Goal: Use online tool/utility: Utilize a website feature to perform a specific function

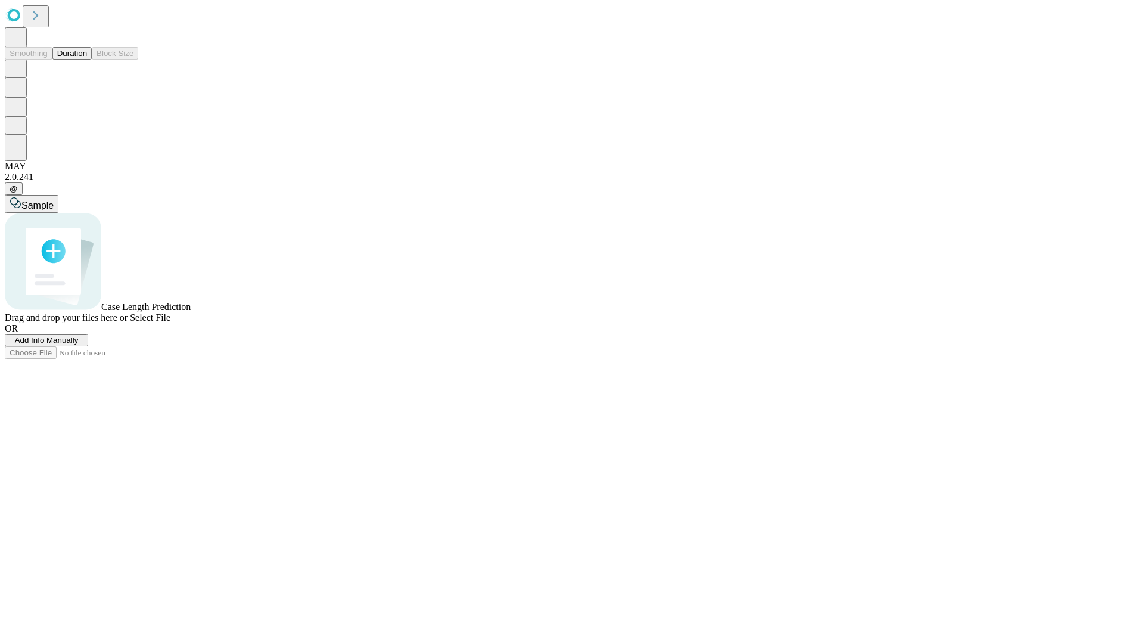
click at [87, 60] on button "Duration" at bounding box center [71, 53] width 39 height 13
click at [79, 344] on span "Add Info Manually" at bounding box center [47, 339] width 64 height 9
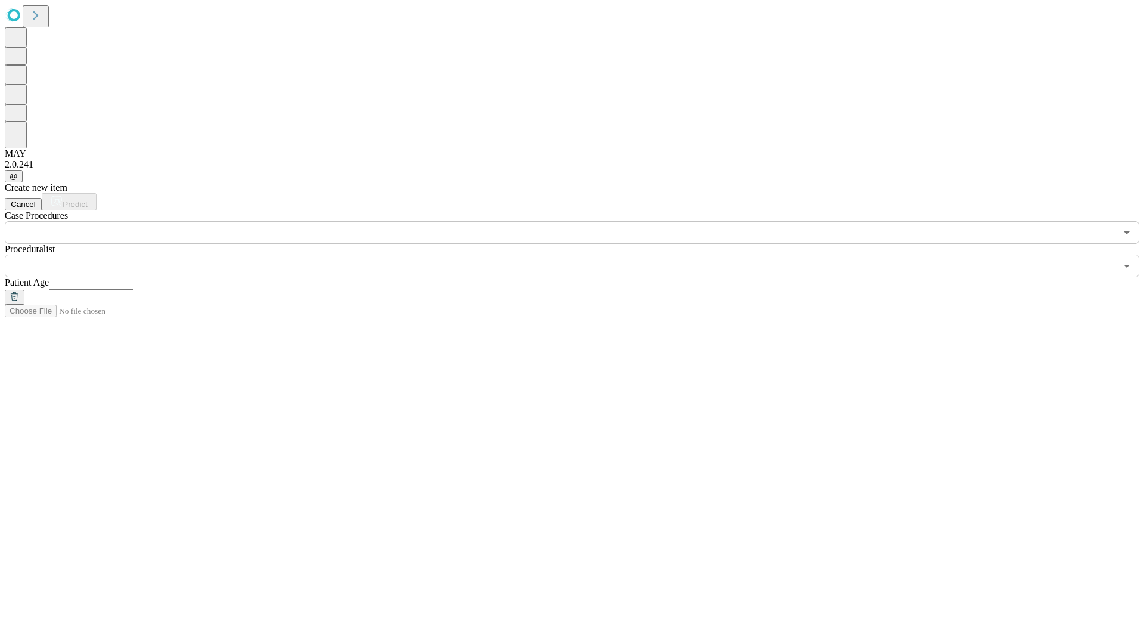
click at [133, 278] on input "text" at bounding box center [91, 284] width 85 height 12
type input "**"
click at [580, 254] on input "text" at bounding box center [560, 265] width 1111 height 23
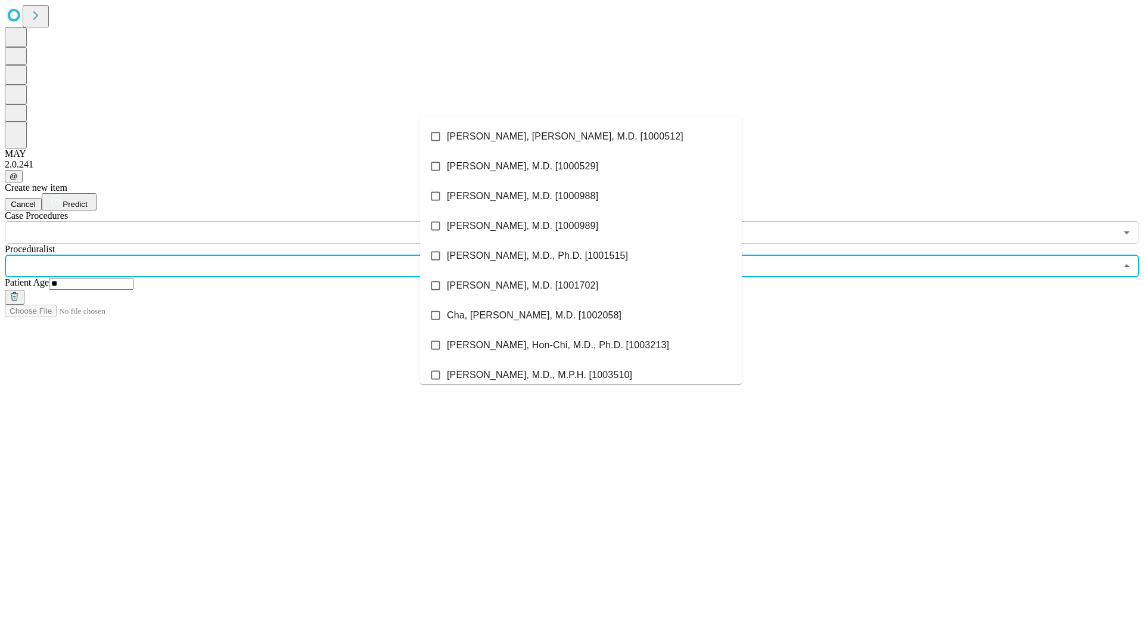
click at [581, 136] on li "[PERSON_NAME], [PERSON_NAME], M.D. [1000512]" at bounding box center [581, 137] width 322 height 30
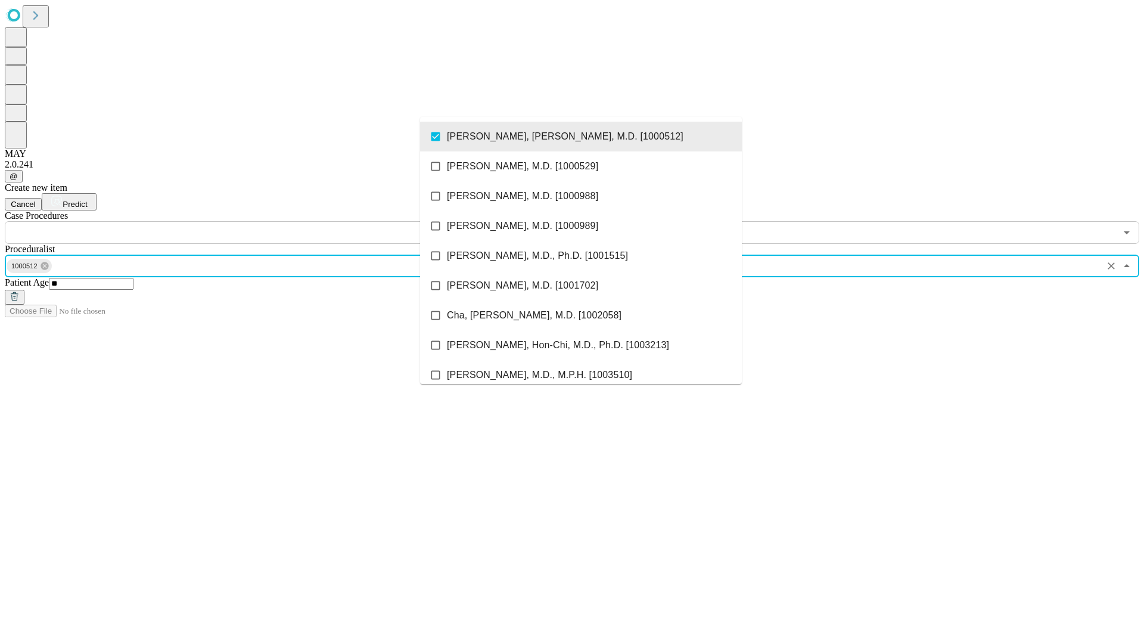
click at [250, 221] on input "text" at bounding box center [560, 232] width 1111 height 23
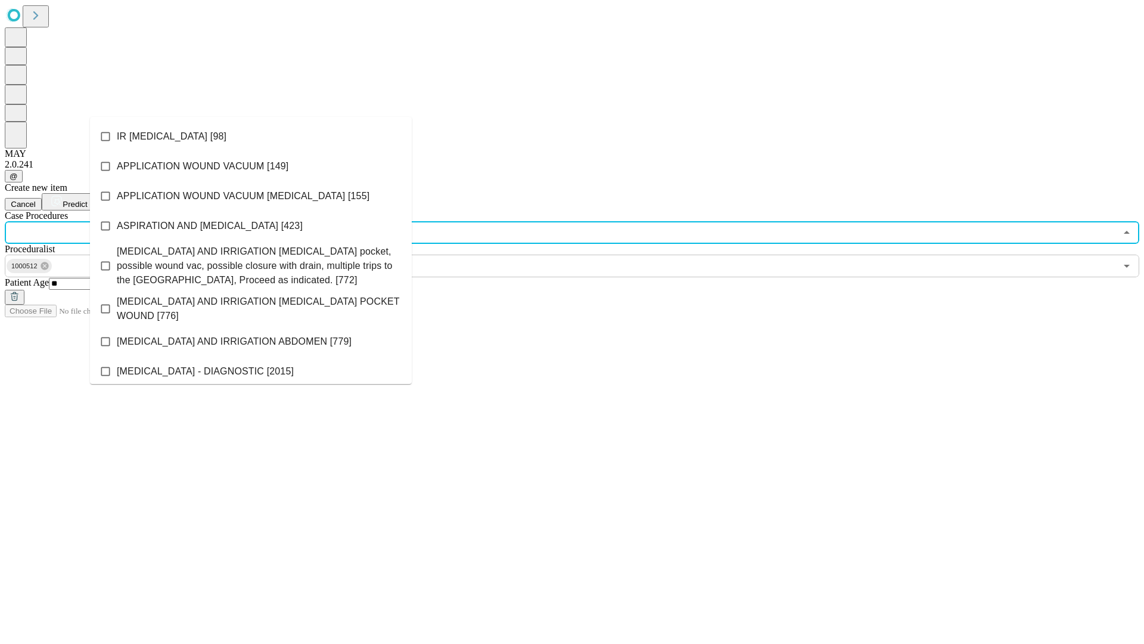
click at [251, 136] on li "IR [MEDICAL_DATA] [98]" at bounding box center [251, 137] width 322 height 30
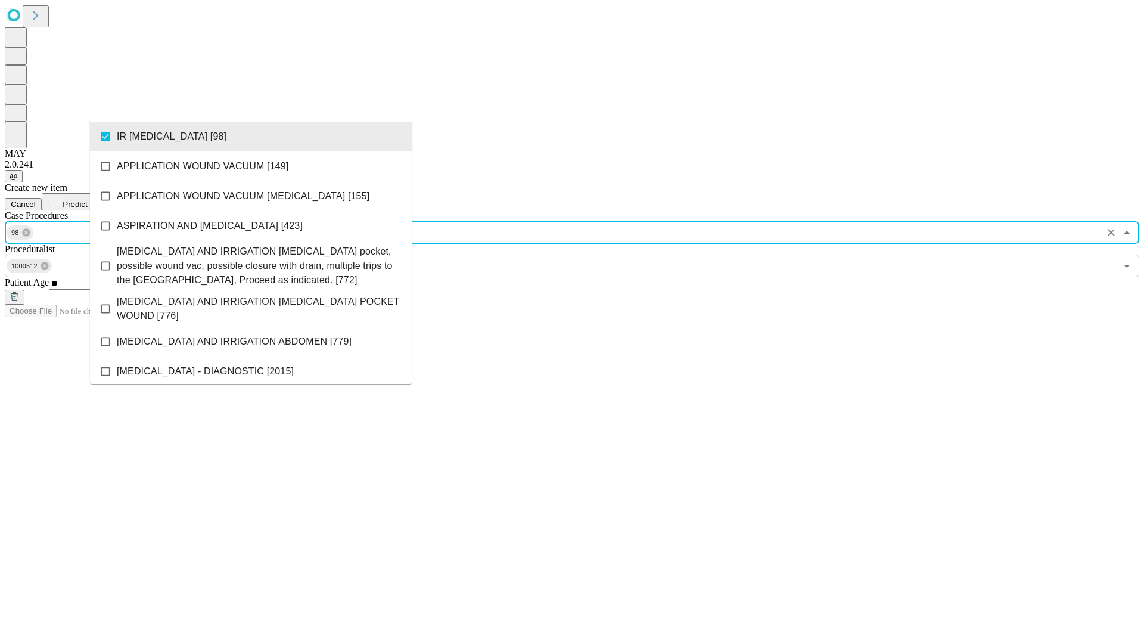
click at [87, 200] on span "Predict" at bounding box center [75, 204] width 24 height 9
